Goal: Information Seeking & Learning: Learn about a topic

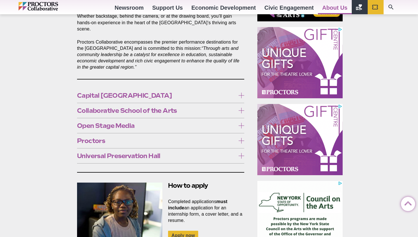
scroll to position [313, 0]
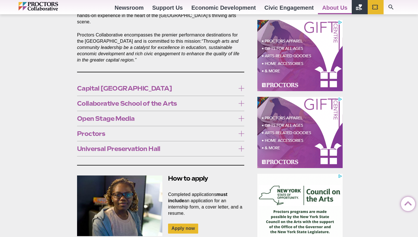
click at [242, 131] on icon at bounding box center [242, 134] width 6 height 6
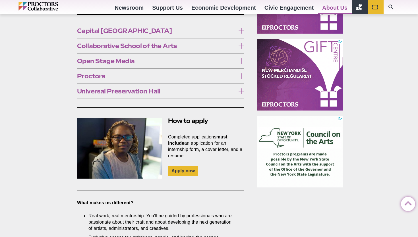
scroll to position [290, 0]
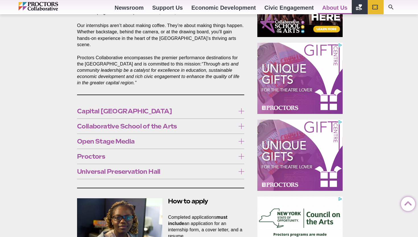
click at [242, 108] on icon at bounding box center [242, 111] width 6 height 6
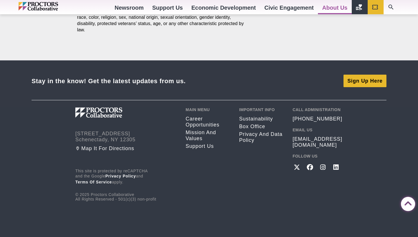
scroll to position [920, 0]
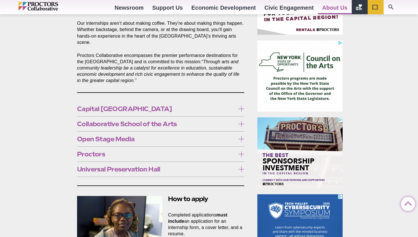
scroll to position [293, 0]
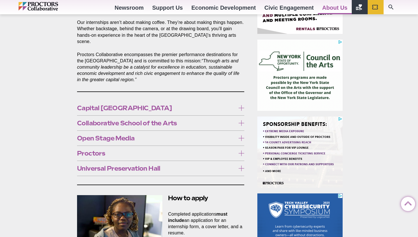
click at [241, 105] on icon at bounding box center [242, 108] width 6 height 6
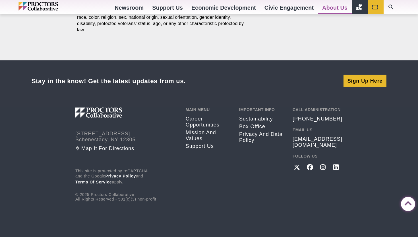
scroll to position [941, 0]
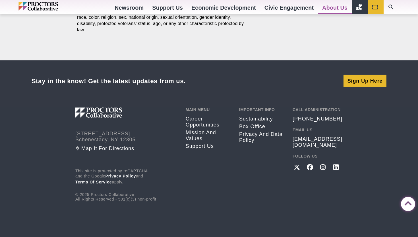
scroll to position [2329, 0]
